Goal: Information Seeking & Learning: Learn about a topic

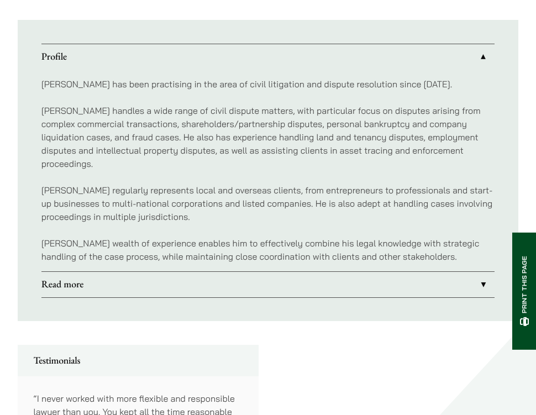
scroll to position [670, 0]
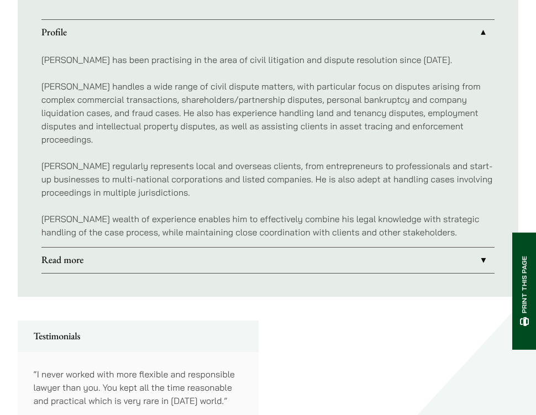
click at [233, 248] on link "Read more" at bounding box center [268, 260] width 454 height 25
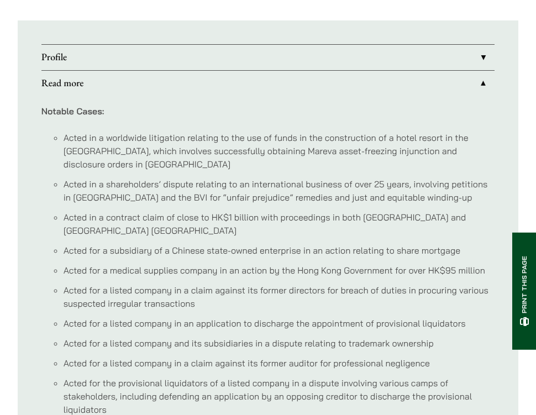
scroll to position [639, 0]
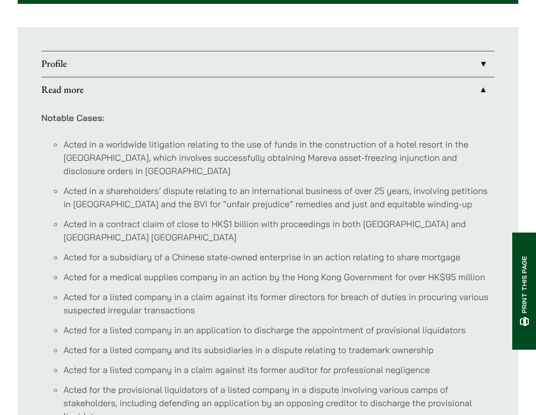
click at [185, 67] on link "Profile" at bounding box center [268, 63] width 454 height 25
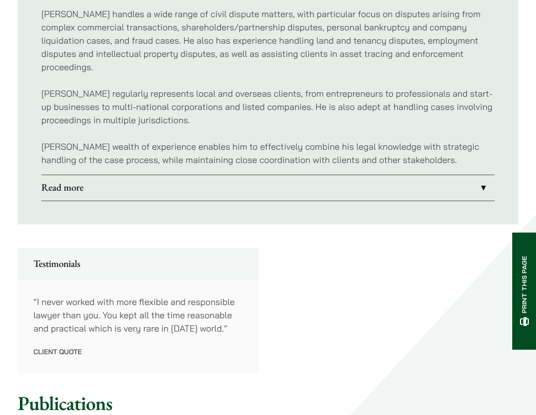
click at [241, 175] on link "Read more" at bounding box center [268, 187] width 454 height 25
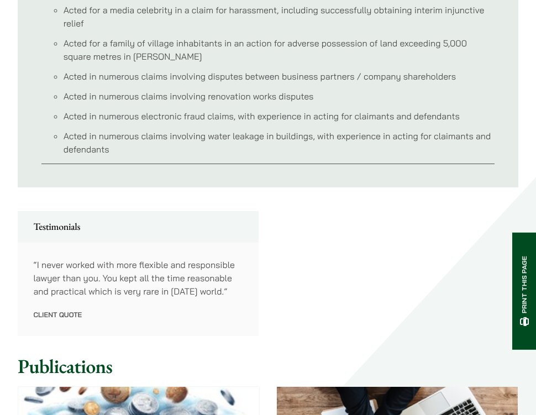
scroll to position [1220, 0]
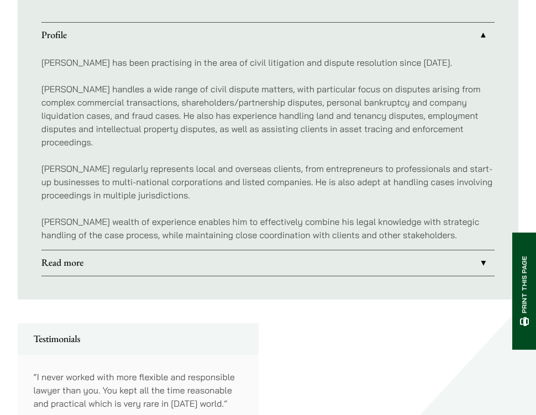
scroll to position [666, 0]
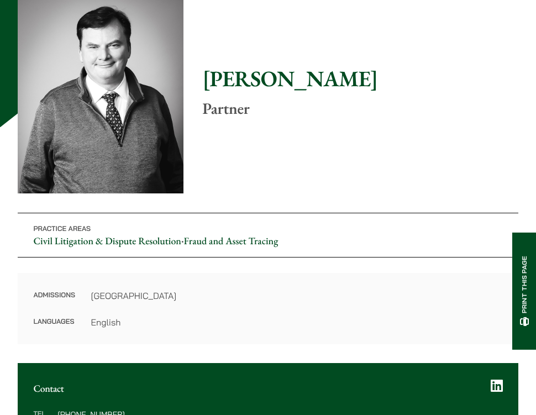
scroll to position [102, 0]
